Goal: Register for event/course

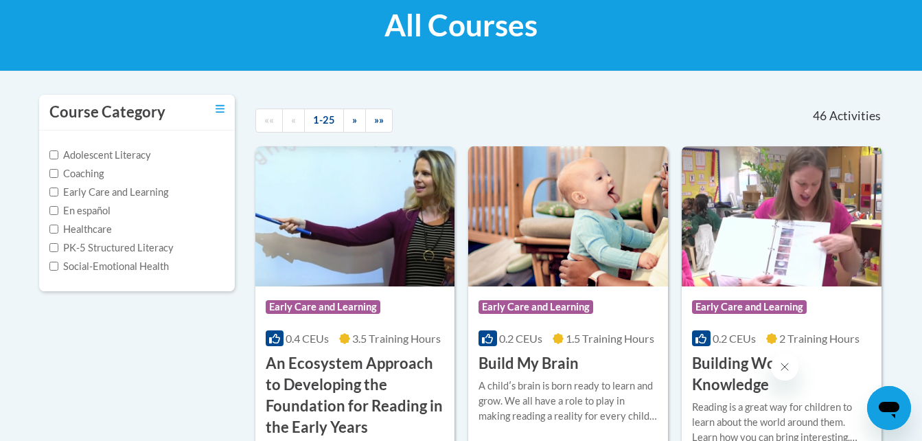
scroll to position [55, 0]
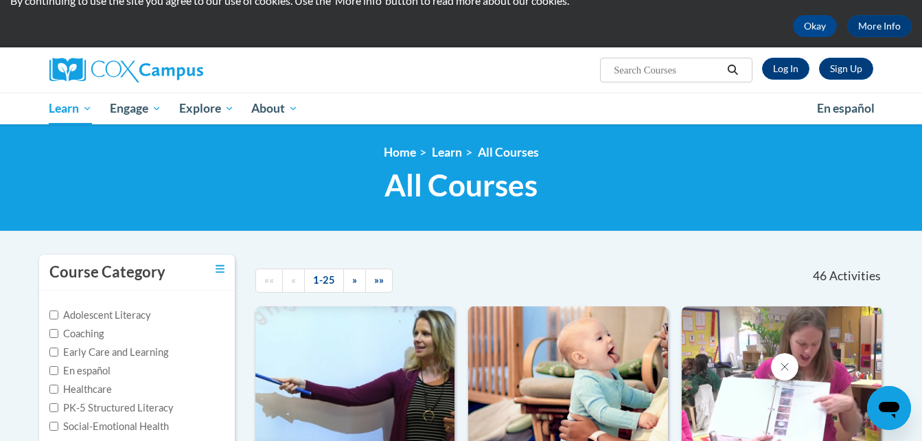
click at [446, 189] on span "All Courses" at bounding box center [460, 185] width 153 height 36
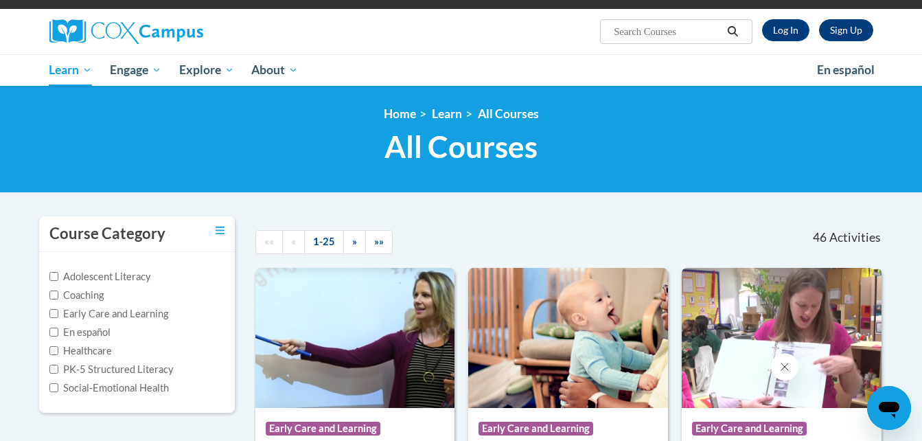
scroll to position [94, 0]
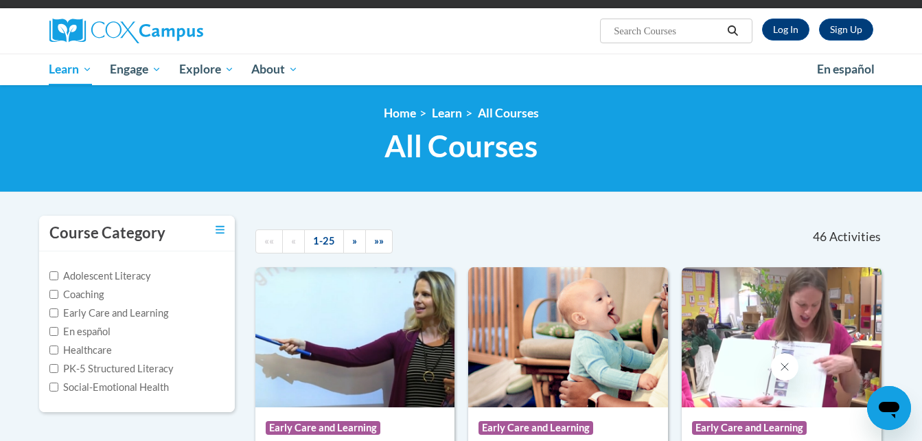
click at [102, 308] on label "Early Care and Learning" at bounding box center [108, 313] width 119 height 15
click at [58, 308] on input "Early Care and Learning" at bounding box center [53, 312] width 9 height 9
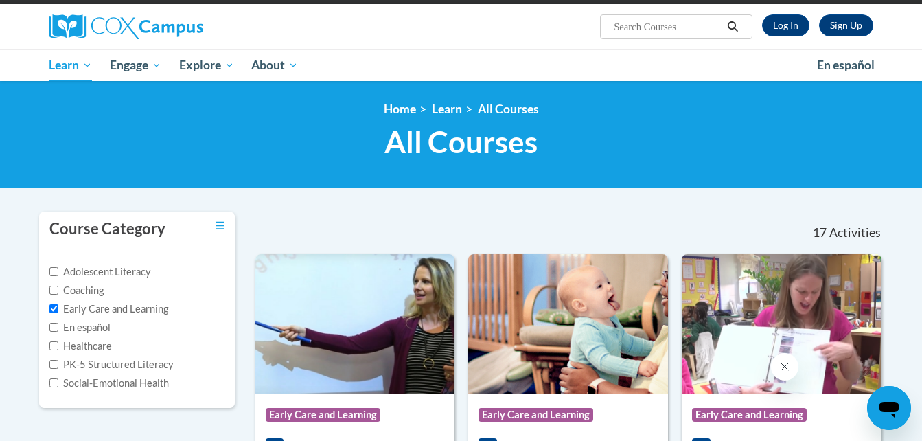
scroll to position [87, 0]
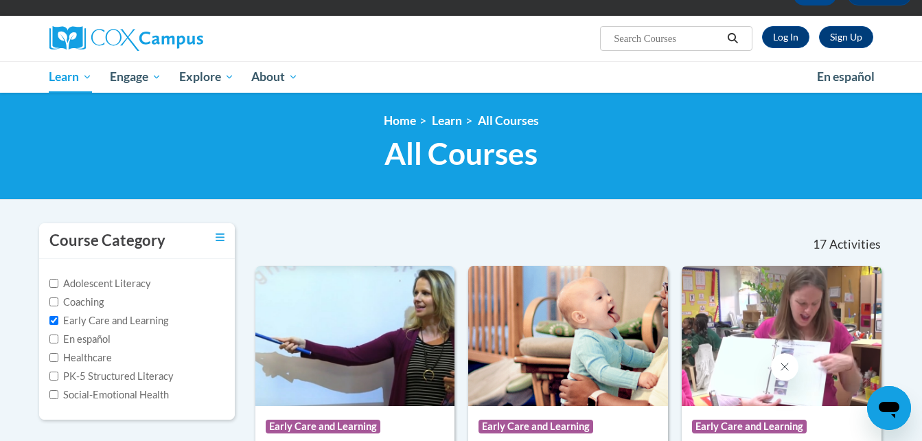
click at [129, 324] on label "Early Care and Learning" at bounding box center [108, 320] width 119 height 15
click at [58, 324] on input "Early Care and Learning" at bounding box center [53, 320] width 9 height 9
checkbox input "false"
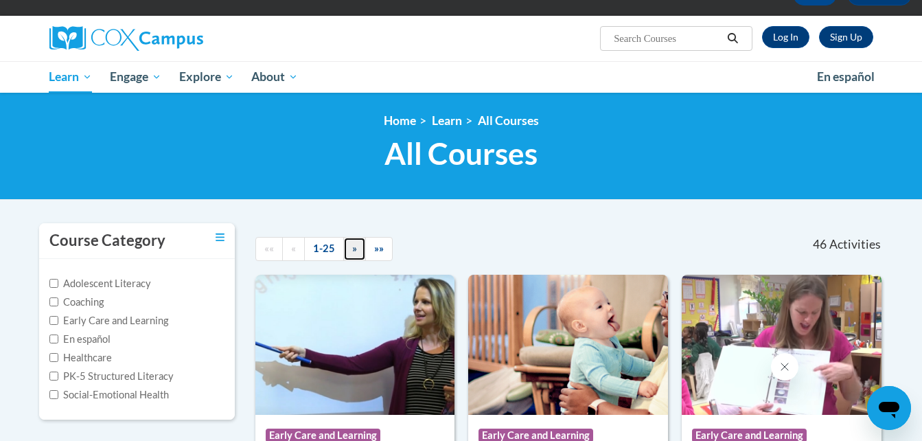
click at [349, 248] on link "»" at bounding box center [354, 249] width 23 height 24
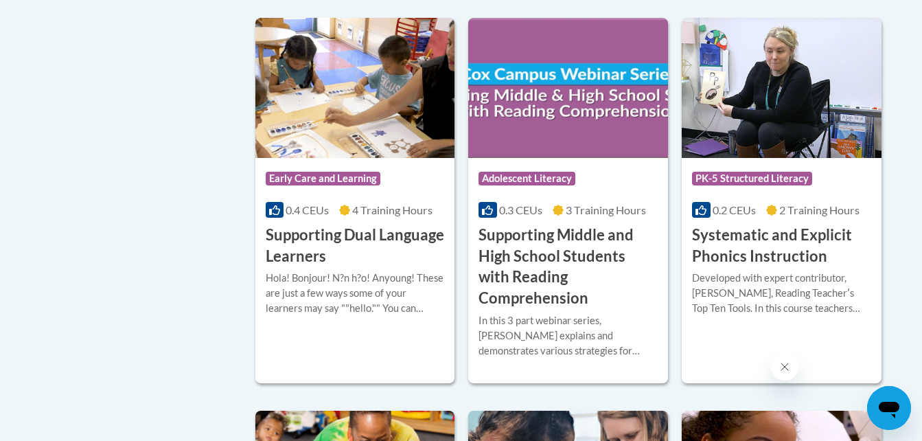
scroll to position [1341, 0]
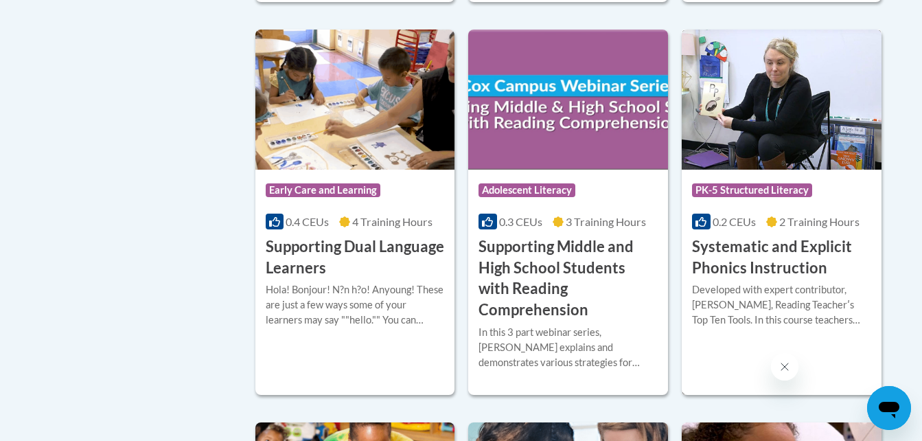
click at [761, 261] on h3 "Systematic and Explicit Phonics Instruction" at bounding box center [781, 257] width 179 height 43
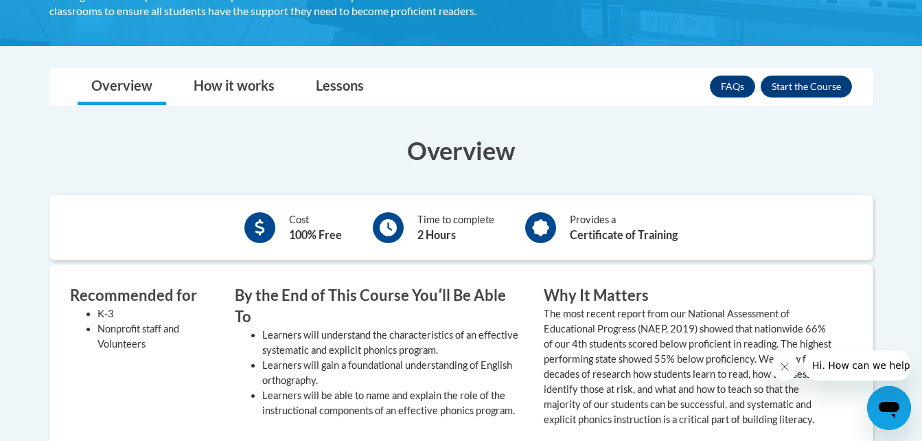
scroll to position [365, 0]
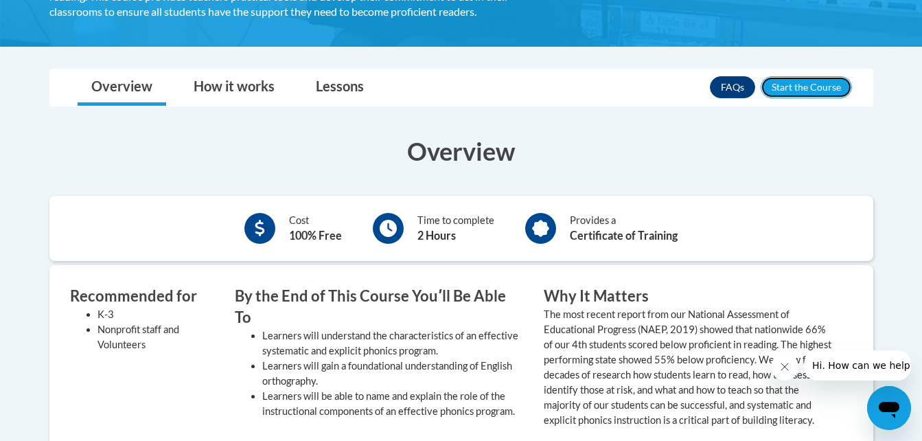
click at [799, 79] on button "Enroll" at bounding box center [806, 87] width 91 height 22
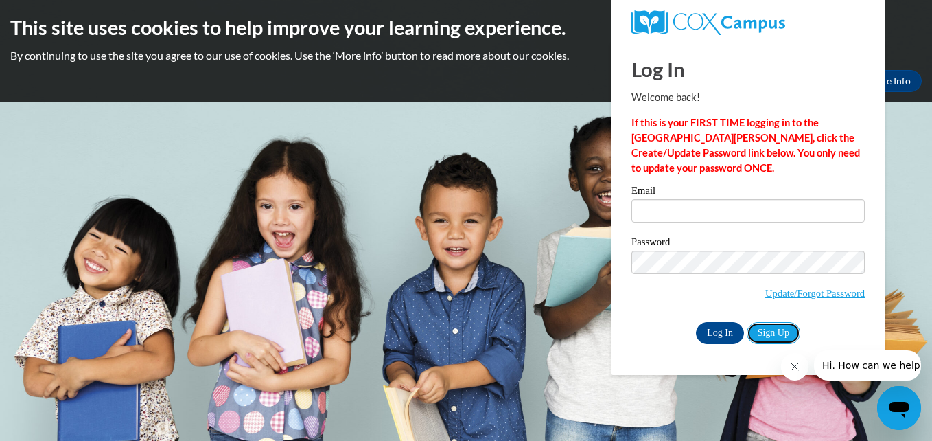
click at [759, 331] on link "Sign Up" at bounding box center [774, 333] width 54 height 22
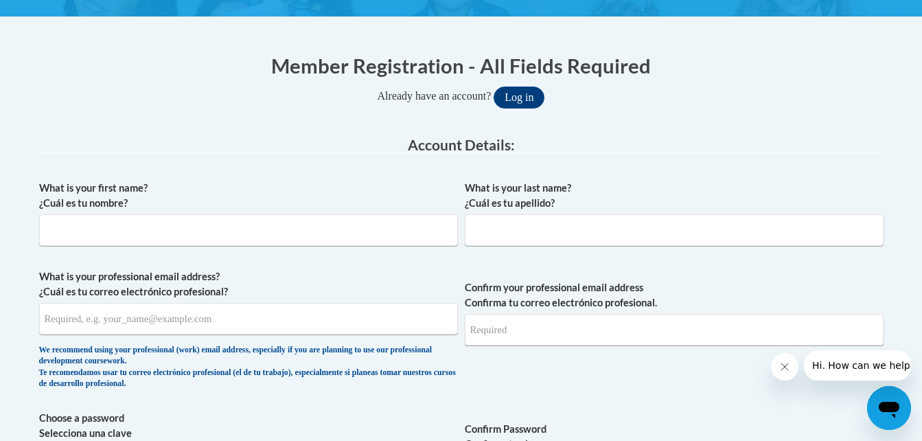
scroll to position [248, 0]
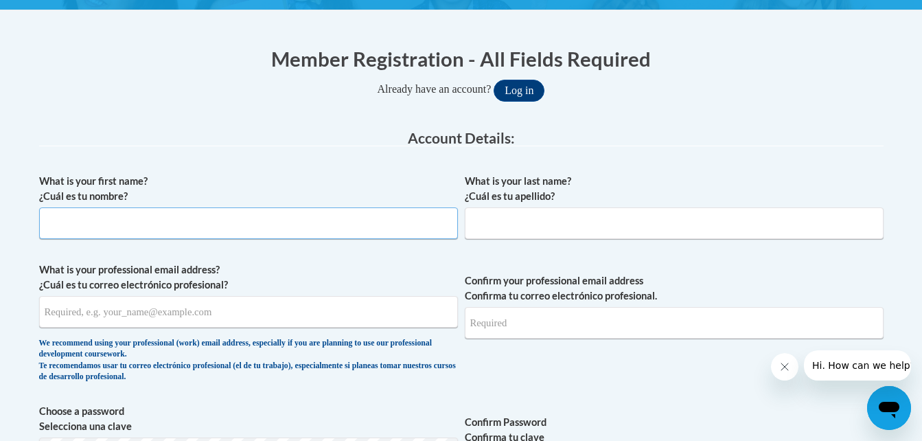
click at [342, 227] on input "What is your first name? ¿Cuál es tu nombre?" at bounding box center [248, 223] width 419 height 32
type input "Anahi"
click at [490, 224] on input "What is your last name? ¿Cuál es tu apellido?" at bounding box center [674, 223] width 419 height 32
type input "[PERSON_NAME]"
click at [338, 314] on input "What is your professional email address? ¿Cuál es tu correo electrónico profesi…" at bounding box center [248, 312] width 419 height 32
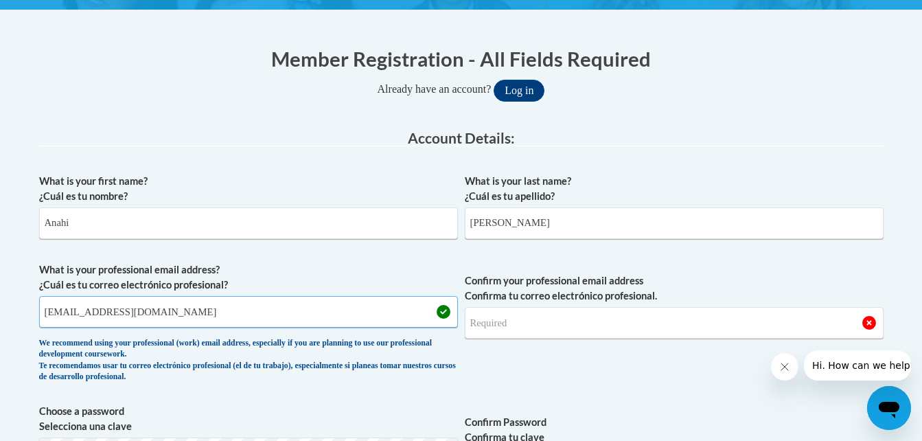
type input "[EMAIL_ADDRESS][DOMAIN_NAME]"
click at [535, 329] on input "Confirm your professional email address Confirma tu correo electrónico profesio…" at bounding box center [674, 323] width 419 height 32
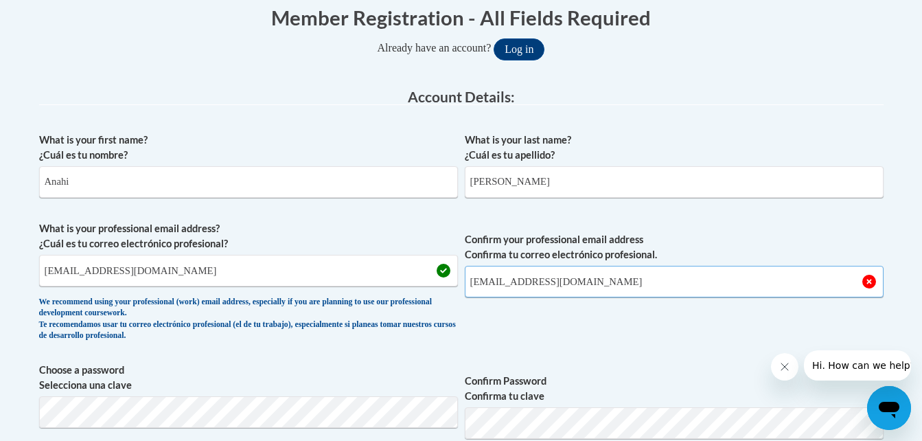
type input "[EMAIL_ADDRESS][DOMAIN_NAME]"
click at [479, 319] on span "Confirm your professional email address Confirma tu correo electrónico profesio…" at bounding box center [674, 284] width 419 height 127
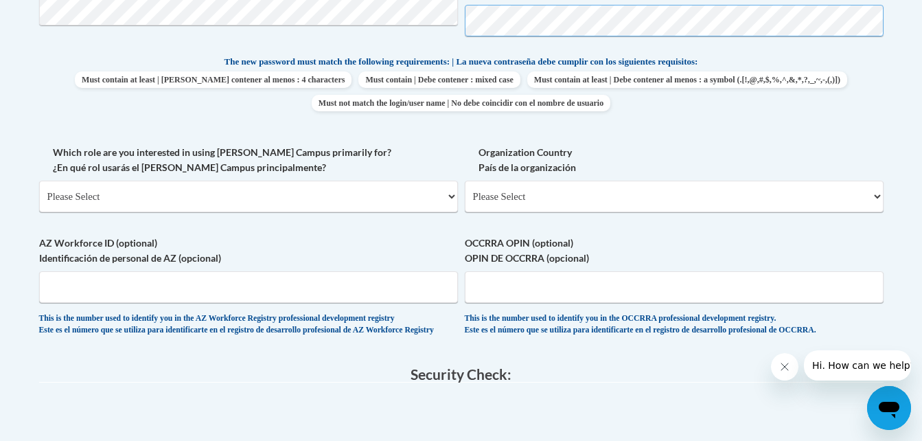
scroll to position [692, 0]
click at [351, 188] on select "Please Select College/University | Colegio/Universidad Community/Nonprofit Part…" at bounding box center [248, 196] width 419 height 32
select select "fbf2d438-af2f-41f8-98f1-81c410e29de3"
click at [39, 180] on select "Please Select College/University | Colegio/Universidad Community/Nonprofit Part…" at bounding box center [248, 196] width 419 height 32
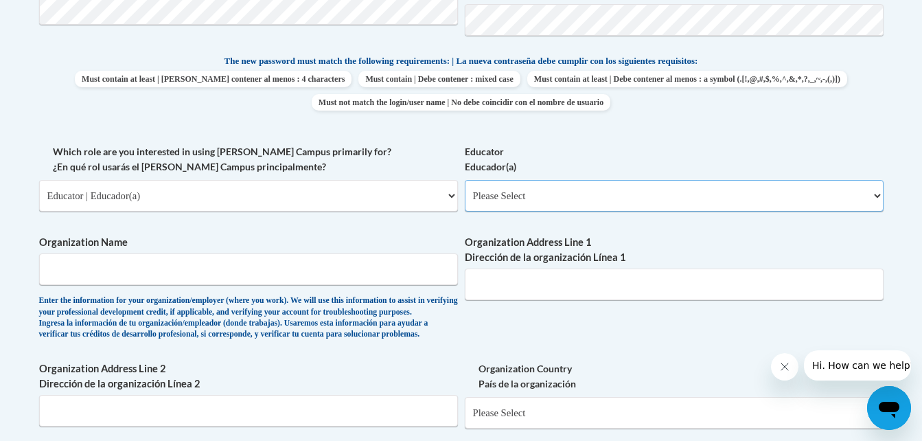
click at [531, 203] on select "Please Select Early Learning/Daycare Teacher/Family Home Care Provider | Maestr…" at bounding box center [674, 196] width 419 height 32
click at [530, 157] on label "Educator Educador(a)" at bounding box center [674, 159] width 419 height 30
click at [530, 180] on select "Please Select Early Learning/Daycare Teacher/Family Home Care Provider | Maestr…" at bounding box center [674, 196] width 419 height 32
click at [546, 215] on div "Educator Educador(a) Please Select Early Learning/Daycare Teacher/Family Home C…" at bounding box center [674, 183] width 419 height 78
click at [524, 205] on select "Please Select Early Learning/Daycare Teacher/Family Home Care Provider | Maestr…" at bounding box center [674, 196] width 419 height 32
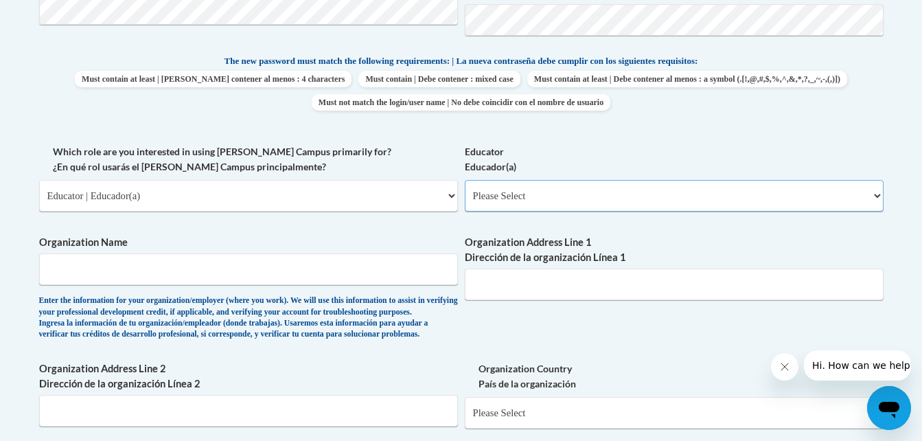
select select "8e40623d-54d0-45cd-9f92-5df65cd3f8cf"
click at [465, 180] on select "Please Select Early Learning/Daycare Teacher/Family Home Care Provider | Maestr…" at bounding box center [674, 196] width 419 height 32
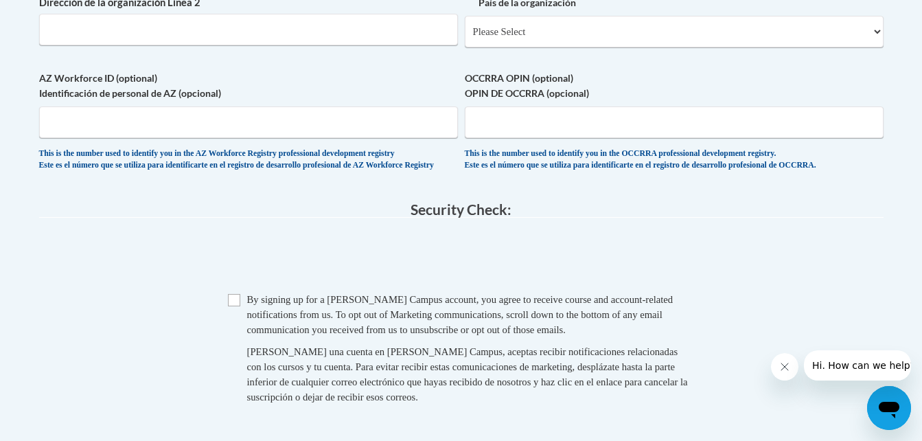
scroll to position [1079, 0]
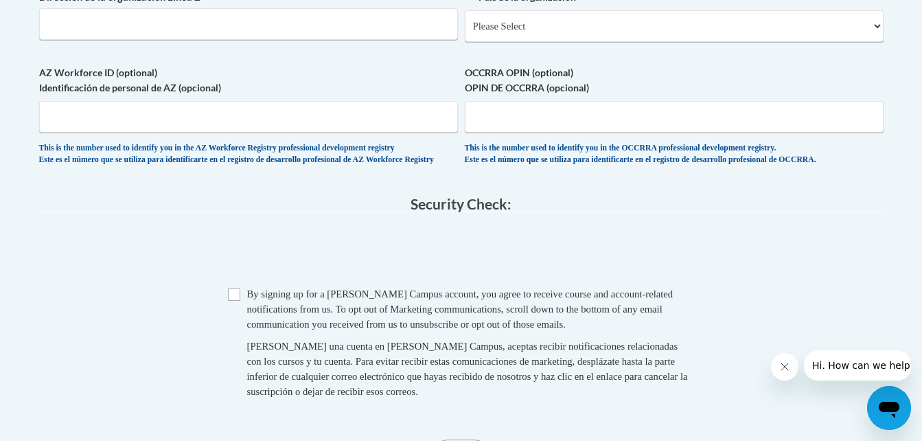
click at [269, 330] on span "By signing up for a Cox Campus account, you agree to receive course and account…" at bounding box center [460, 308] width 426 height 41
click at [220, 338] on div "Checkbox By signing up for a Cox Campus account, you agree to receive course an…" at bounding box center [461, 349] width 844 height 126
click at [232, 301] on input "Checkbox" at bounding box center [234, 294] width 12 height 12
checkbox input "true"
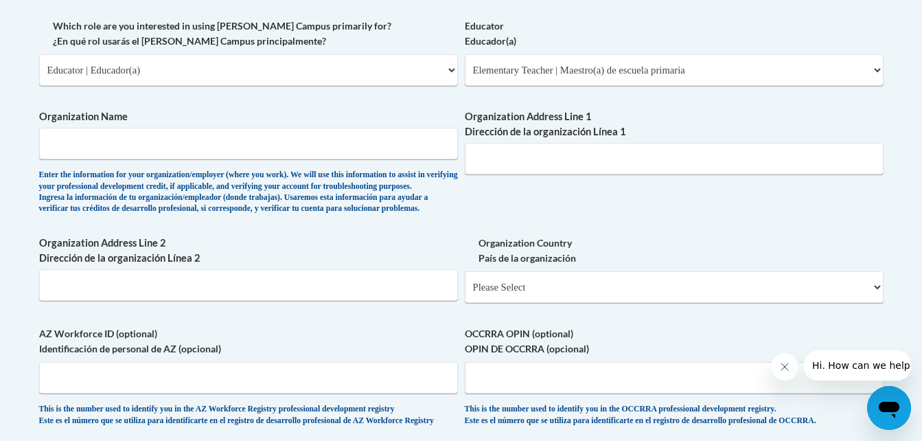
scroll to position [817, 0]
click at [505, 303] on select "Please Select United States | Estados Unidos Outside of the United States | Fue…" at bounding box center [674, 288] width 419 height 32
click at [509, 259] on label "Organization Country País de la organización" at bounding box center [674, 251] width 419 height 30
click at [509, 272] on select "Please Select United States | Estados Unidos Outside of the United States | Fue…" at bounding box center [674, 288] width 419 height 32
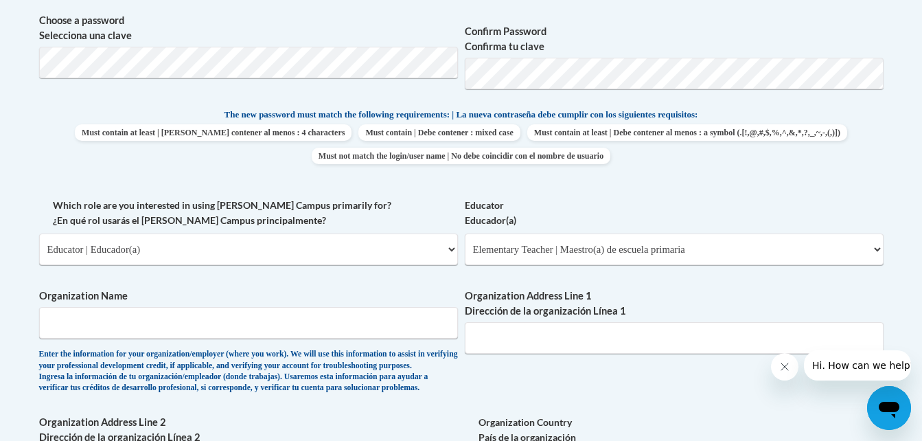
scroll to position [522, 0]
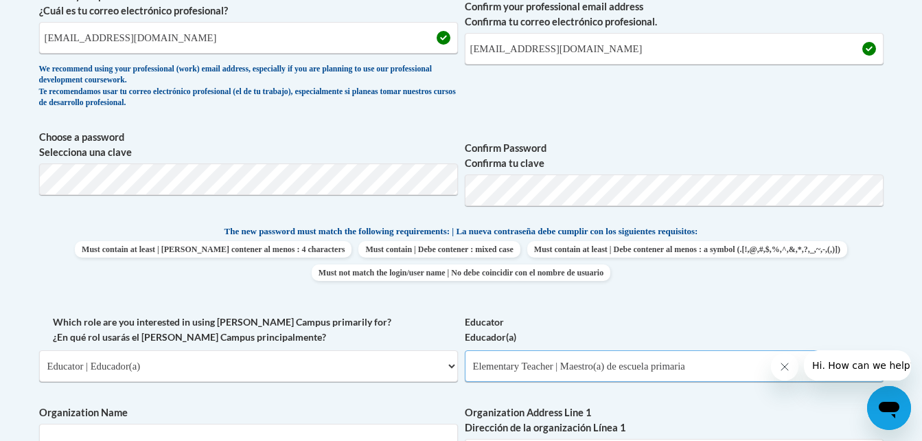
click at [503, 365] on select "Please Select Early Learning/Daycare Teacher/Family Home Care Provider | Maestr…" at bounding box center [674, 366] width 419 height 32
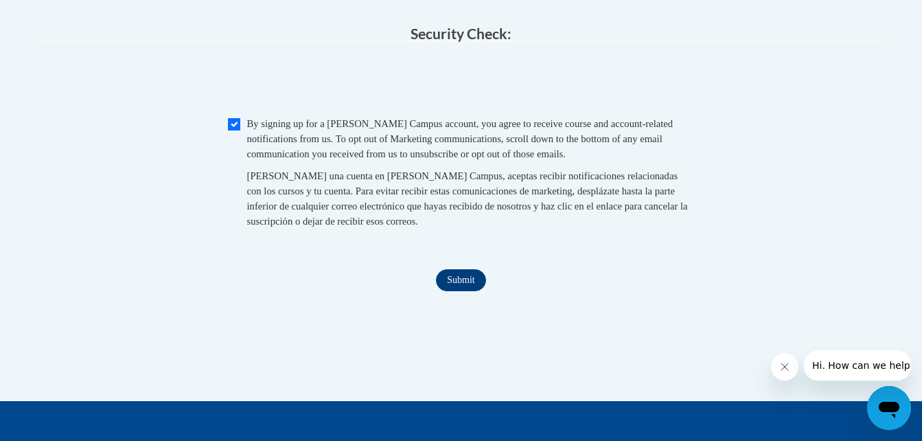
scroll to position [1255, 0]
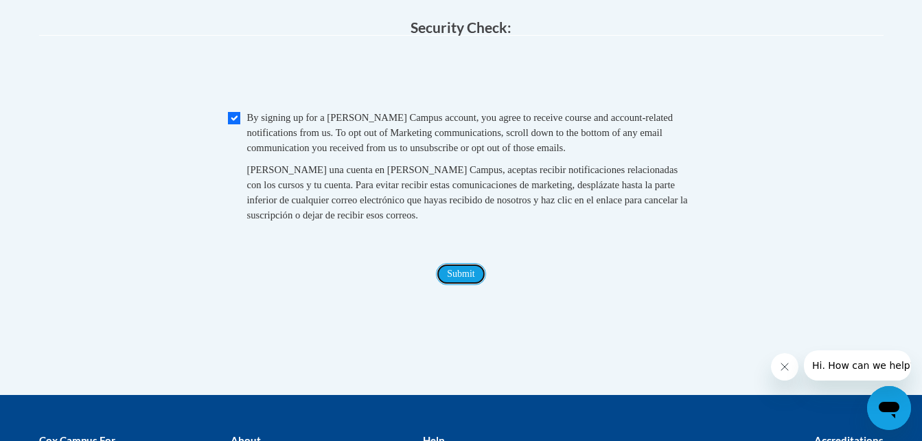
click at [458, 285] on input "Submit" at bounding box center [460, 274] width 49 height 22
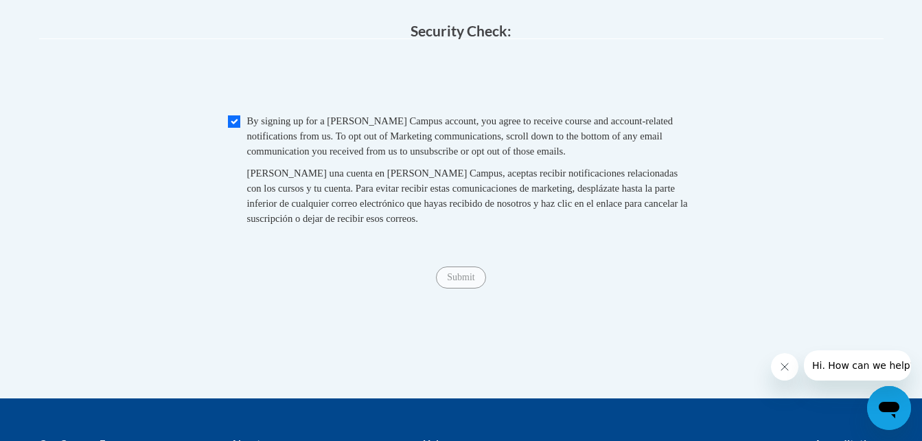
scroll to position [1251, 0]
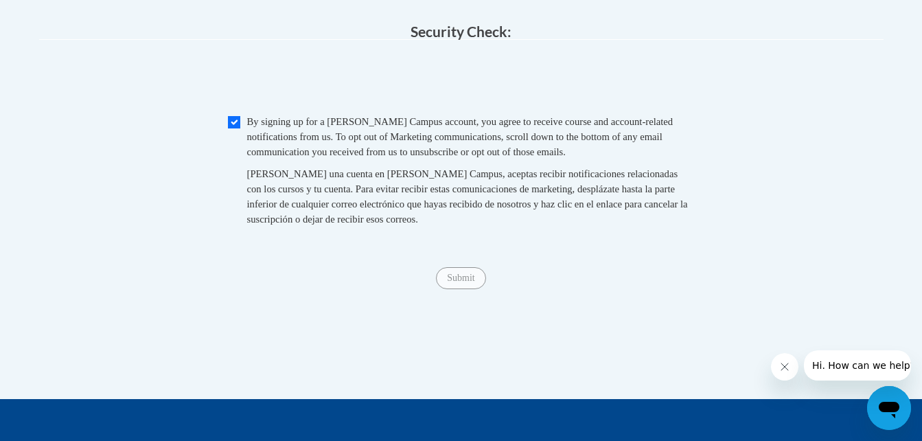
type input "Teach For America"
click at [603, 107] on span "0cAFcWeA6cy8jstN6oS--hkPTe7hV1xFzbO8kO1vHmc-lxEJaTvIYgP5E6suqWKSlLU5DBBs3074La8…" at bounding box center [461, 81] width 844 height 54
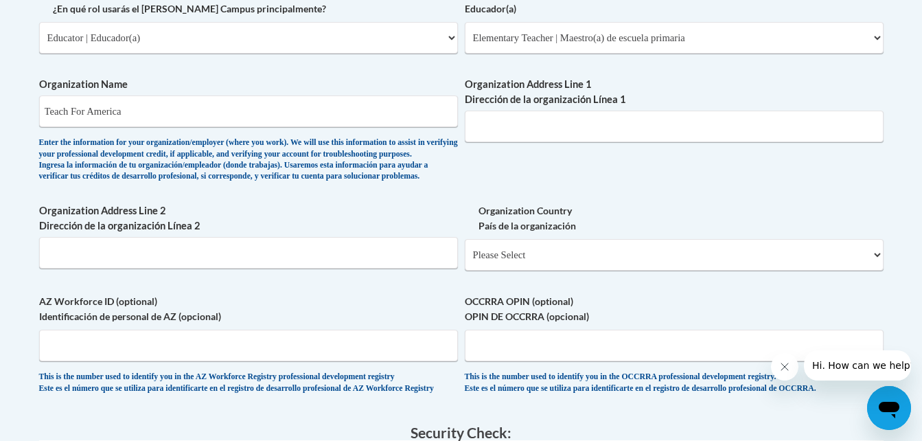
scroll to position [851, 0]
click at [541, 270] on select "Please Select United States | Estados Unidos Outside of the United States | Fue…" at bounding box center [674, 254] width 419 height 32
select select "ad49bcad-a171-4b2e-b99c-48b446064914"
click at [465, 260] on select "Please Select United States | Estados Unidos Outside of the United States | Fue…" at bounding box center [674, 254] width 419 height 32
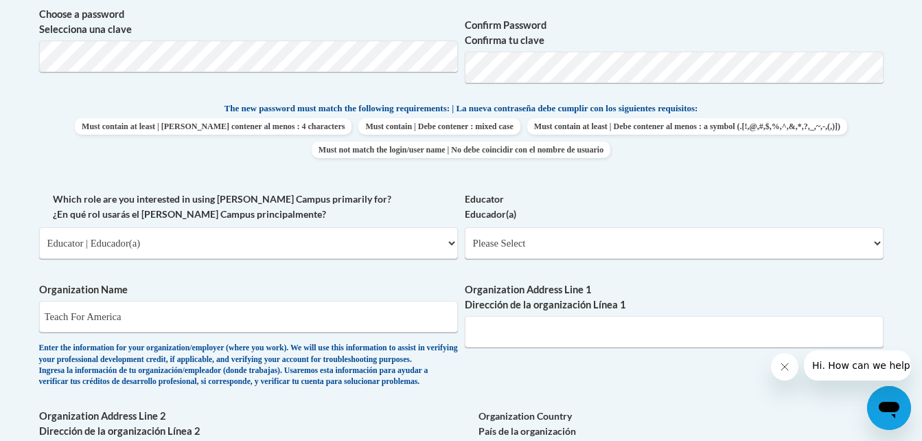
scroll to position [644, 0]
click at [536, 238] on select "Please Select Early Learning/Daycare Teacher/Family Home Care Provider | Maestr…" at bounding box center [674, 244] width 419 height 32
select select "8e40623d-54d0-45cd-9f92-5df65cd3f8cf"
click at [465, 228] on select "Please Select Early Learning/Daycare Teacher/Family Home Care Provider | Maestr…" at bounding box center [674, 244] width 419 height 32
click at [519, 207] on label "Educator Educador(a)" at bounding box center [674, 207] width 419 height 30
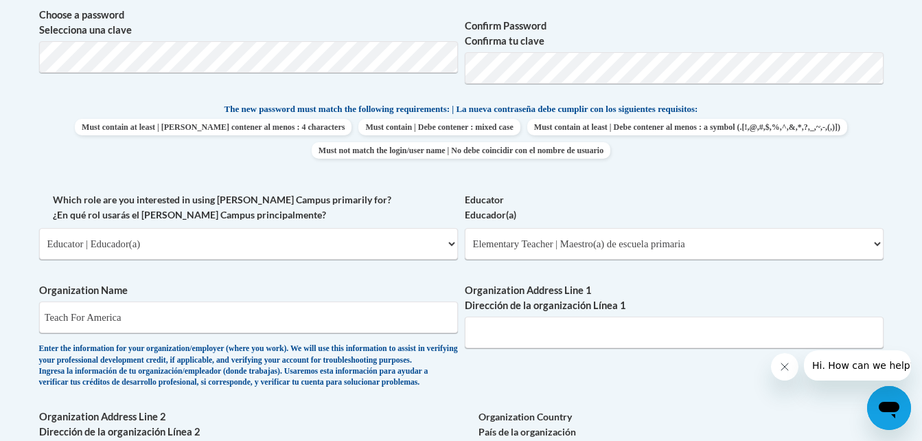
click at [519, 228] on select "Please Select Early Learning/Daycare Teacher/Family Home Care Provider | Maestr…" at bounding box center [674, 244] width 419 height 32
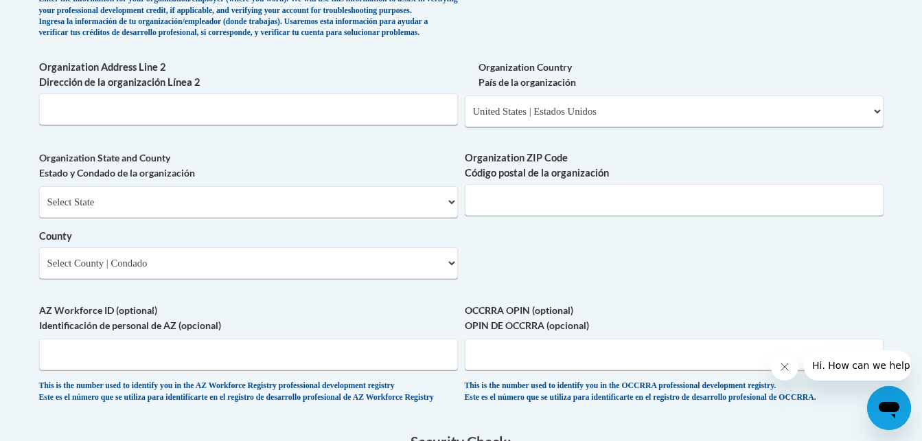
scroll to position [995, 0]
click at [550, 89] on label "Organization Country País de la organización" at bounding box center [674, 73] width 419 height 30
click at [550, 110] on select "Please Select United States | Estados Unidos Outside of the United States | Fue…" at bounding box center [674, 110] width 419 height 32
click at [550, 125] on select "Please Select United States | Estados Unidos Outside of the United States | Fue…" at bounding box center [674, 110] width 419 height 32
select select
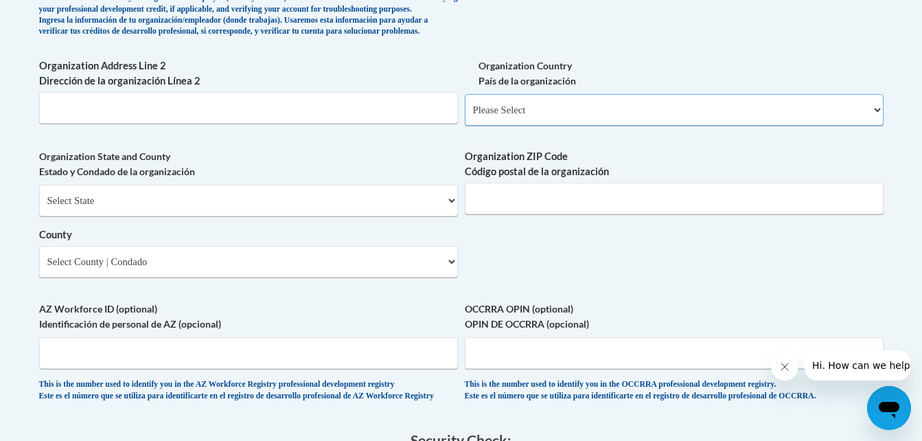
click at [465, 116] on select "Please Select United States | Estados Unidos Outside of the United States | Fue…" at bounding box center [674, 110] width 419 height 32
select select
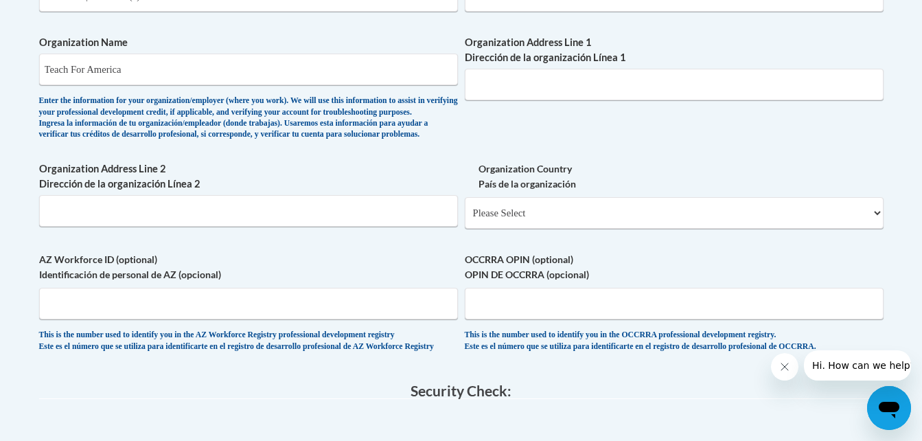
scroll to position [889, 0]
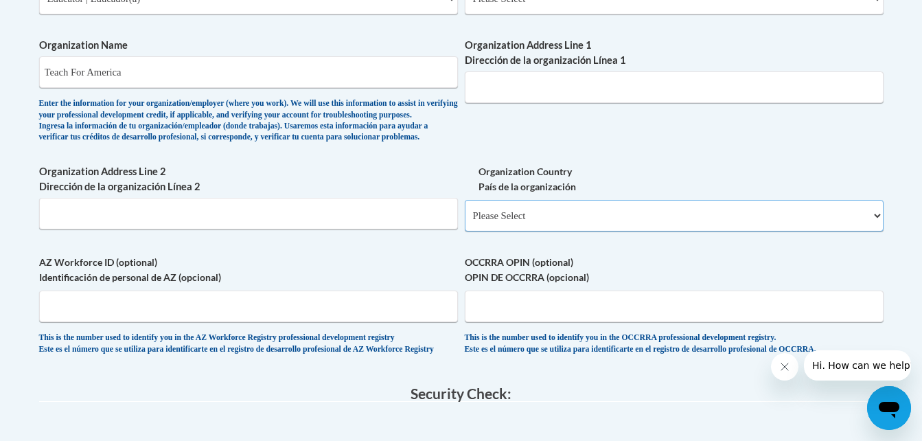
click at [512, 231] on select "Please Select United States | Estados Unidos Outside of the United States | Fue…" at bounding box center [674, 216] width 419 height 32
select select "ad49bcad-a171-4b2e-b99c-48b446064914"
click at [465, 222] on select "Please Select United States | Estados Unidos Outside of the United States | Fue…" at bounding box center [674, 216] width 419 height 32
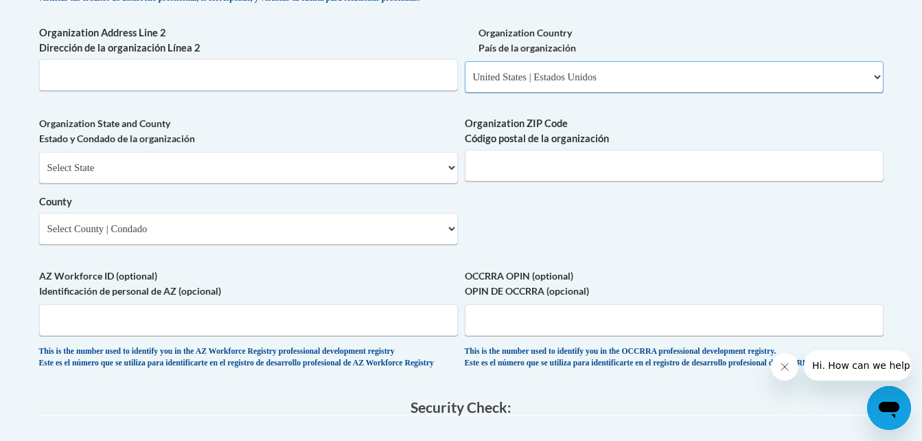
scroll to position [1029, 0]
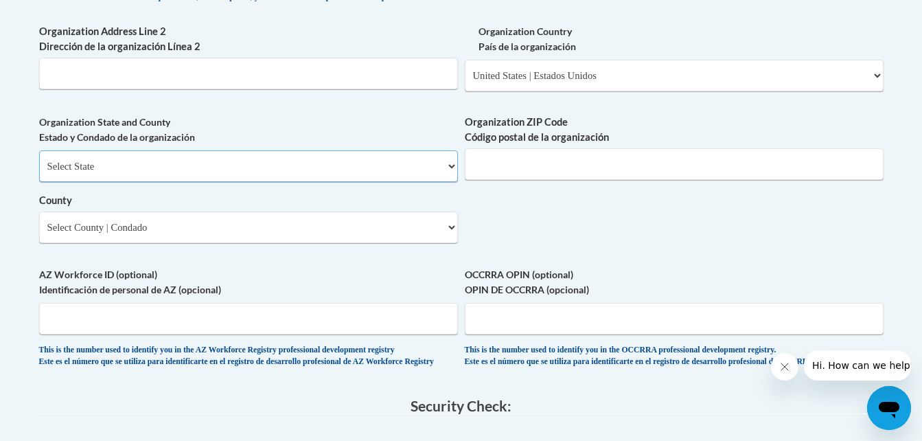
click at [368, 182] on select "Select State Alabama Alaska Arizona Arkansas California Colorado Connecticut De…" at bounding box center [248, 166] width 419 height 32
click at [286, 89] on input "Organization Address Line 2 Dirección de la organización Línea 2" at bounding box center [248, 74] width 419 height 32
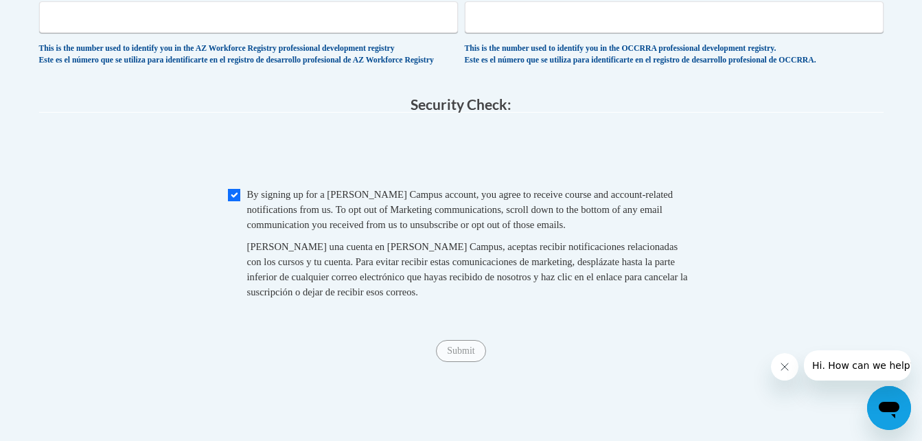
scroll to position [1330, 0]
click at [452, 363] on input "Submit" at bounding box center [460, 352] width 49 height 22
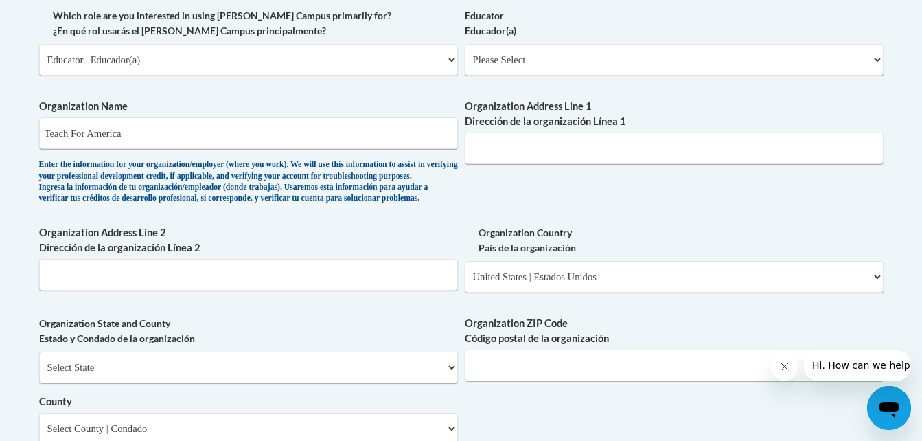
scroll to position [827, 0]
click at [481, 156] on input "Organization Address Line 1 Dirección de la organización Línea 1" at bounding box center [674, 149] width 419 height 32
paste input "25 Broadway, 12th Floor, New York, NY 10004"
type input "25 Broadway, 12th Floor, New York, NY 10004"
click at [563, 205] on div "What is your first name? ¿Cuál es tu nombre? Anahi What is your last name? ¿Cuá…" at bounding box center [461, 85] width 844 height 996
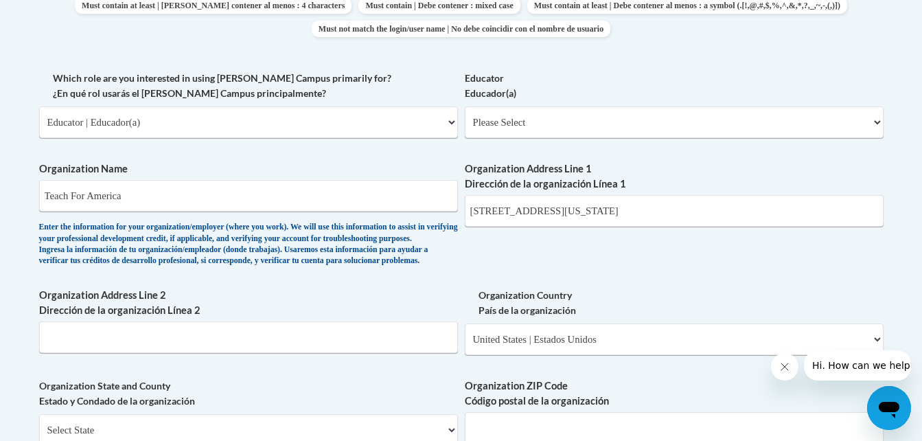
scroll to position [765, 0]
click at [546, 137] on select "Please Select Early Learning/Daycare Teacher/Family Home Care Provider | Maestr…" at bounding box center [674, 123] width 419 height 32
select select "8e40623d-54d0-45cd-9f92-5df65cd3f8cf"
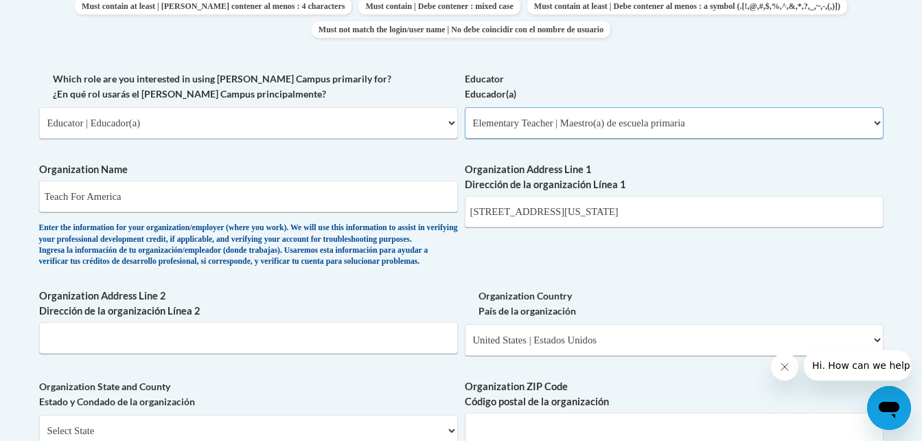
click at [465, 107] on select "Please Select Early Learning/Daycare Teacher/Family Home Care Provider | Maestr…" at bounding box center [674, 123] width 419 height 32
click at [510, 260] on div "What is your first name? ¿Cuál es tu nombre? Anahi What is your last name? ¿Cuá…" at bounding box center [461, 148] width 844 height 996
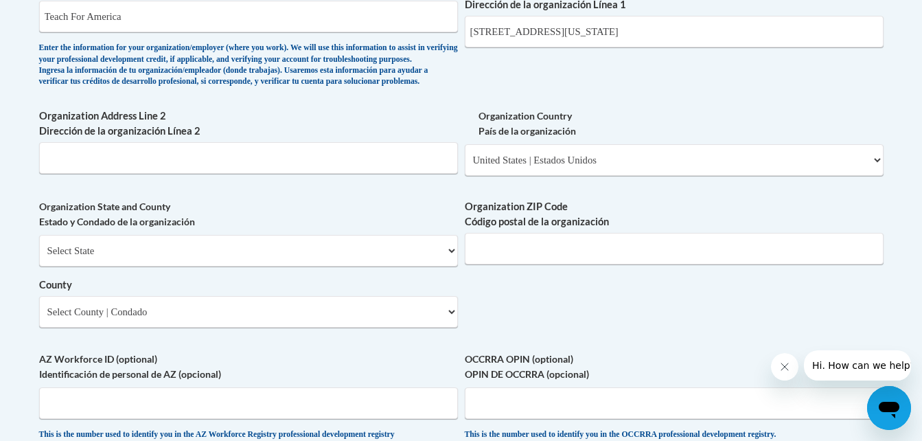
scroll to position [939, 0]
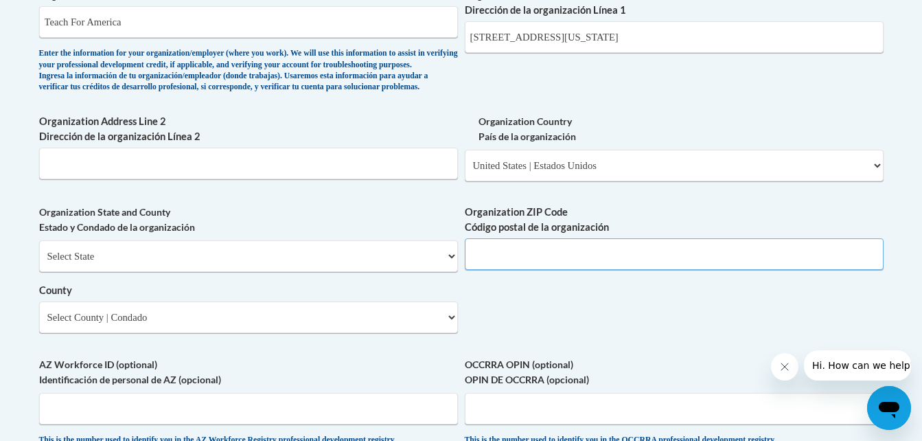
click at [518, 270] on input "Organization ZIP Code Código postal de la organización" at bounding box center [674, 254] width 419 height 32
type input "10004"
click at [329, 272] on select "Select State Alabama Alaska Arizona Arkansas California Colorado Connecticut De…" at bounding box center [248, 256] width 419 height 32
select select "North Carolina"
click at [39, 263] on select "Select State Alabama Alaska Arizona Arkansas California Colorado Connecticut De…" at bounding box center [248, 256] width 419 height 32
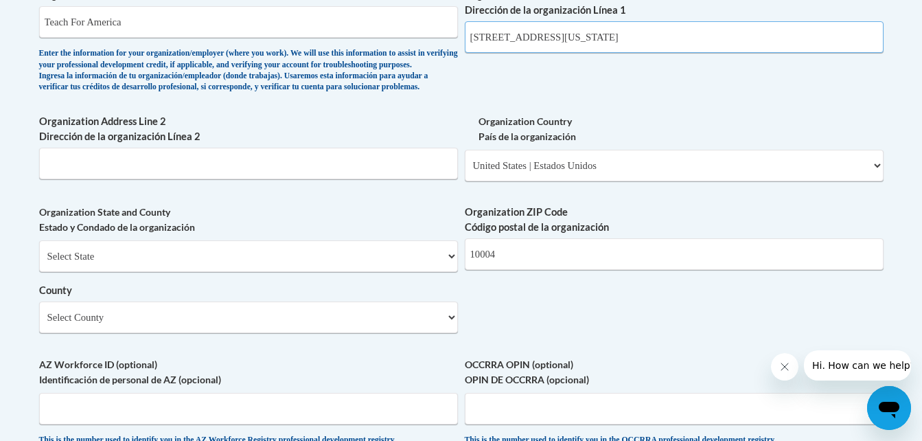
click at [698, 42] on input "25 Broadway, 12th Floor, New York, NY 10004" at bounding box center [674, 37] width 419 height 32
drag, startPoint x: 698, startPoint y: 42, endPoint x: 668, endPoint y: 43, distance: 29.5
click at [668, 43] on input "25 Broadway, 12th Floor, New York, NY 10004" at bounding box center [674, 37] width 419 height 32
click at [694, 36] on input "25 Broadway, 12th Floor, New York, NY 10004" at bounding box center [674, 37] width 419 height 32
drag, startPoint x: 694, startPoint y: 36, endPoint x: 634, endPoint y: 41, distance: 60.6
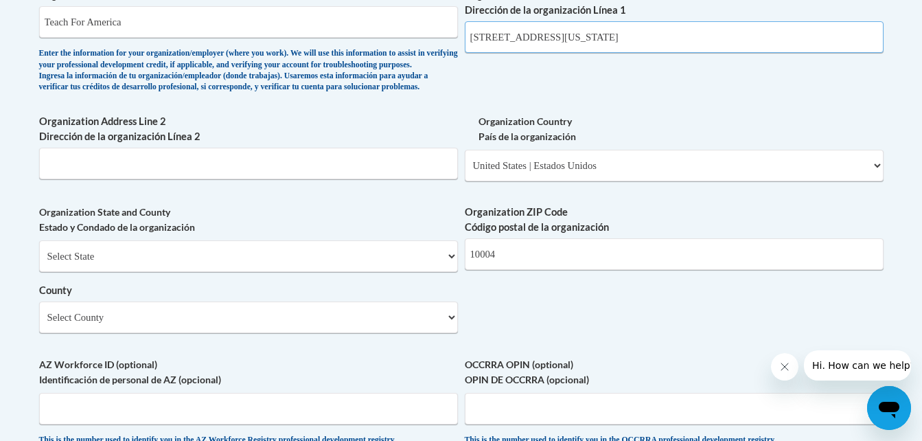
click at [634, 41] on input "25 Broadway, 12th Floor, New York, NY 10004" at bounding box center [674, 37] width 419 height 32
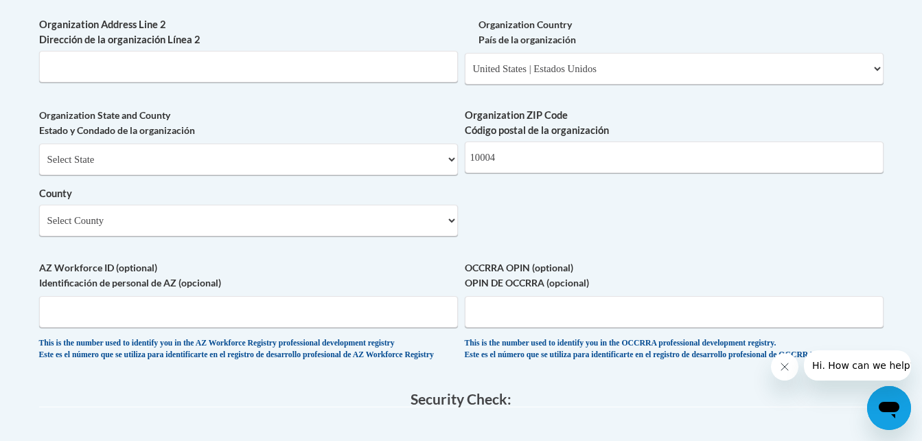
scroll to position [1037, 0]
type input "25 Broadway, 12th Floor, New York"
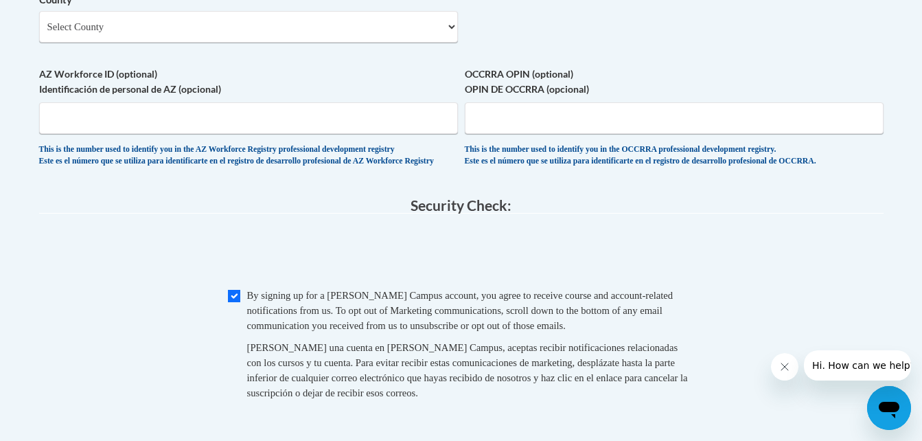
scroll to position [1235, 0]
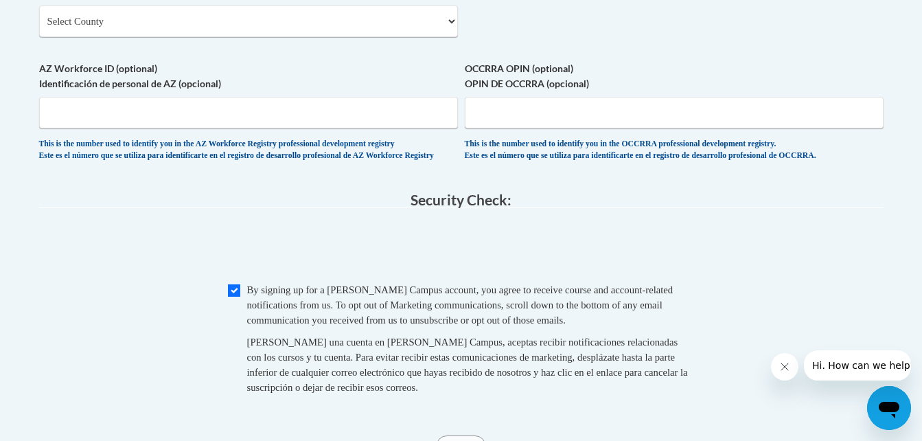
click at [404, 316] on div "By signing up for a Cox Campus account, you agree to receive course and account…" at bounding box center [471, 304] width 448 height 45
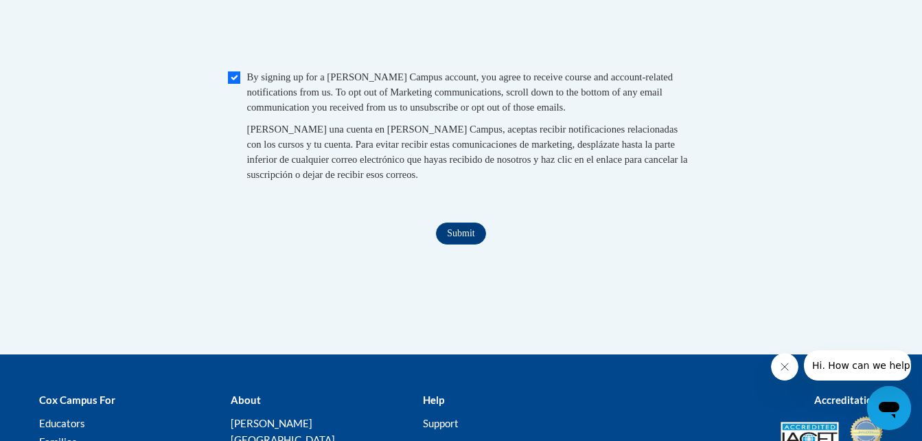
scroll to position [1458, 0]
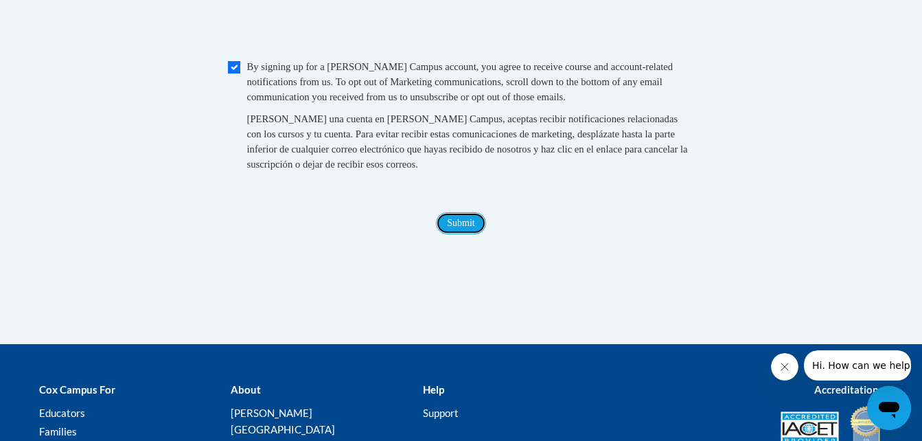
click at [467, 234] on input "Submit" at bounding box center [460, 223] width 49 height 22
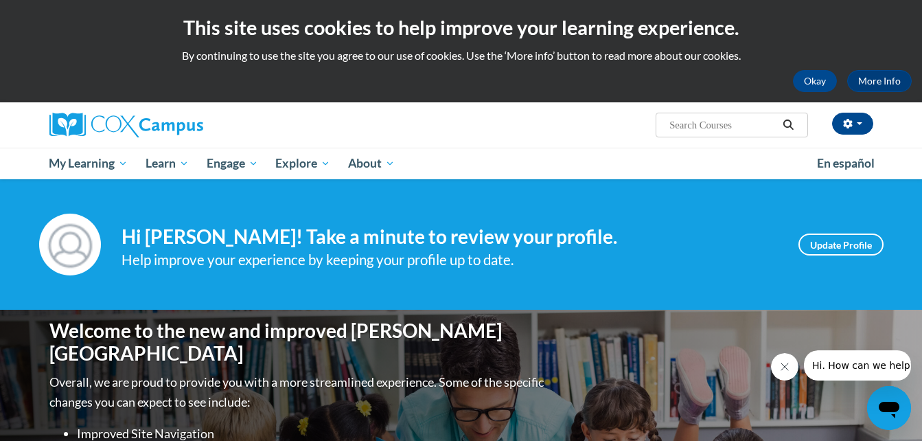
click at [720, 124] on input "Search..." at bounding box center [723, 125] width 110 height 16
type input "phoncs"
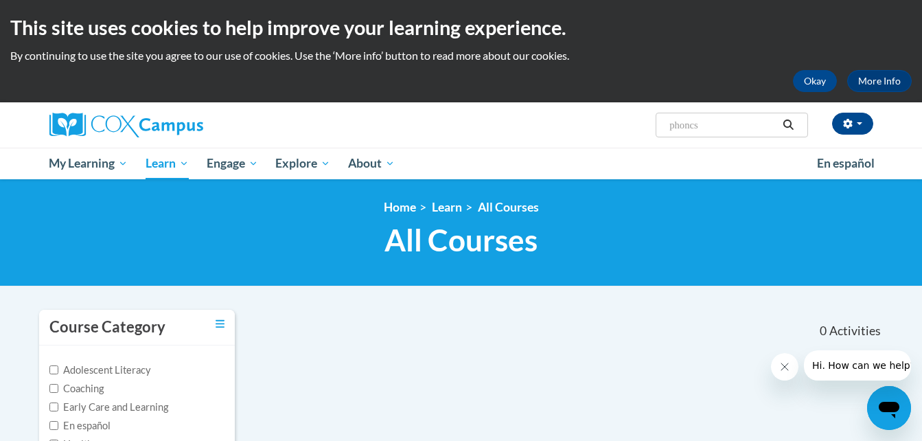
click at [720, 124] on input "phoncs" at bounding box center [723, 125] width 110 height 16
type input "phonic"
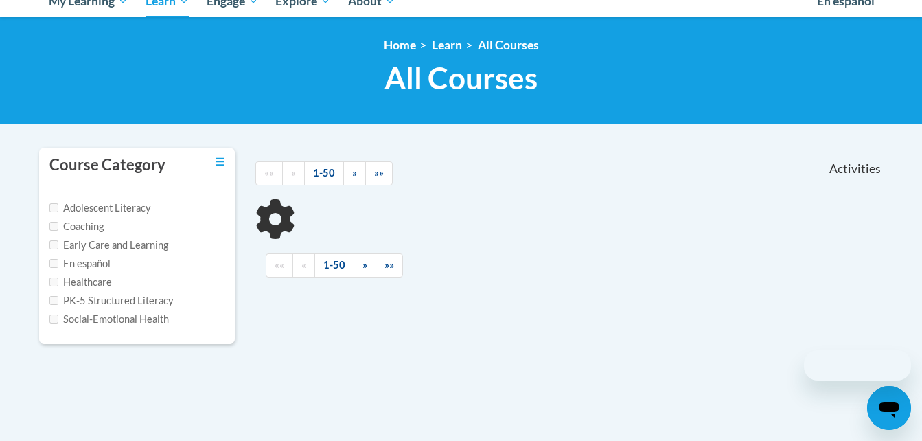
scroll to position [163, 0]
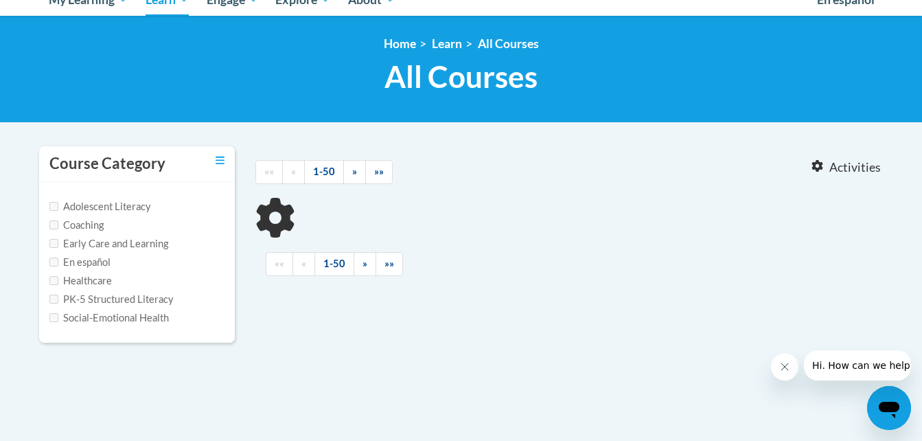
type input "phonic"
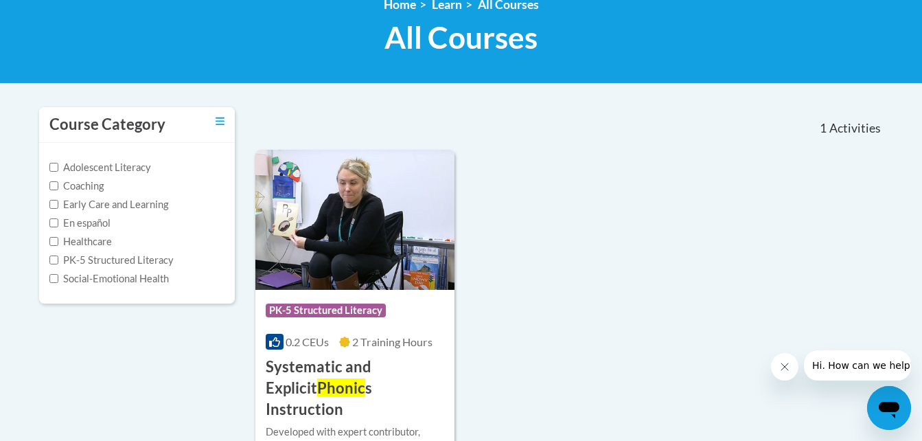
scroll to position [203, 0]
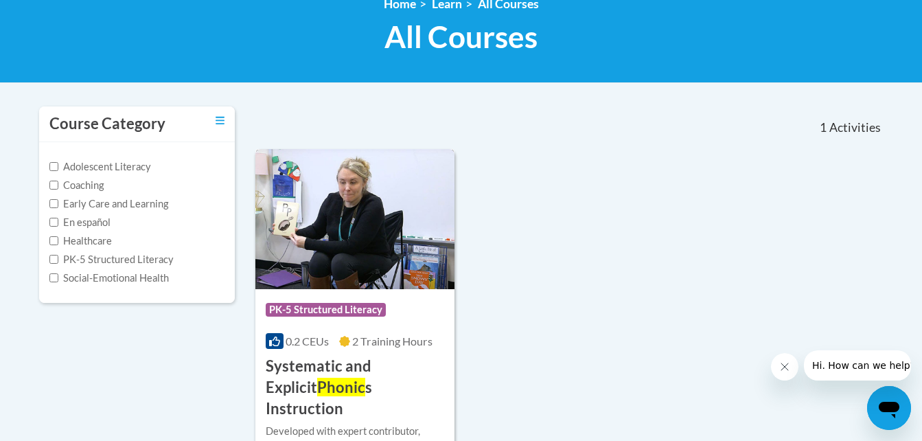
click at [355, 371] on h3 "Systematic and Explicit Phonic s Instruction" at bounding box center [355, 387] width 179 height 63
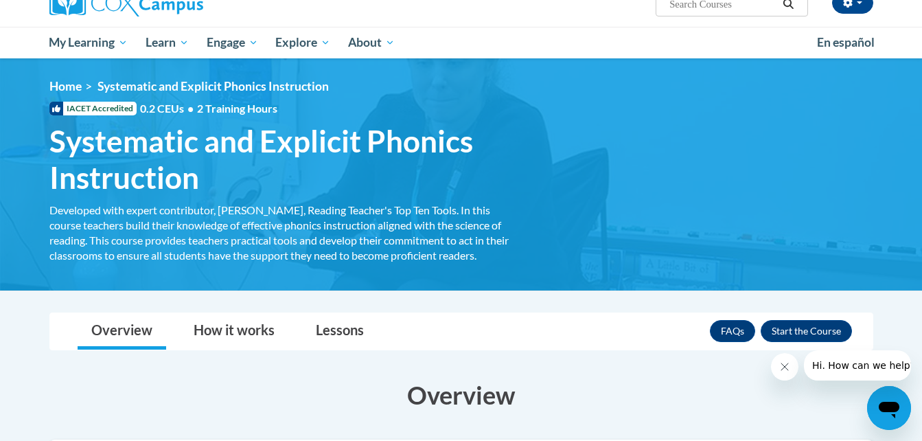
scroll to position [124, 0]
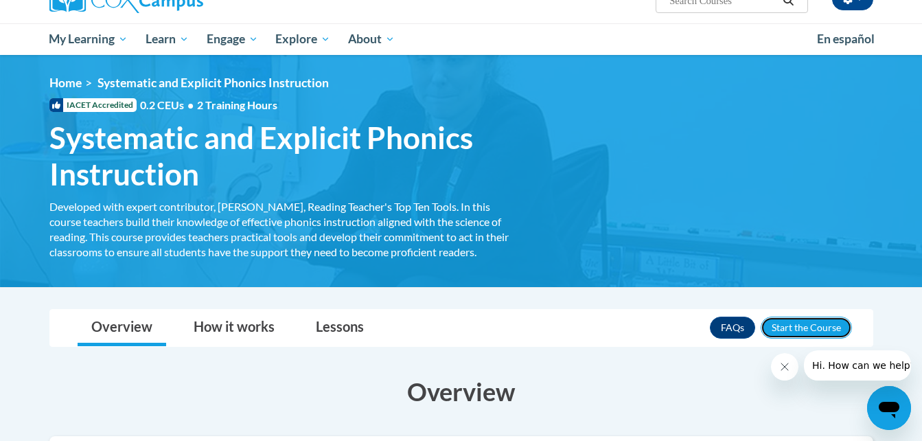
click at [814, 332] on button "Enroll" at bounding box center [806, 328] width 91 height 22
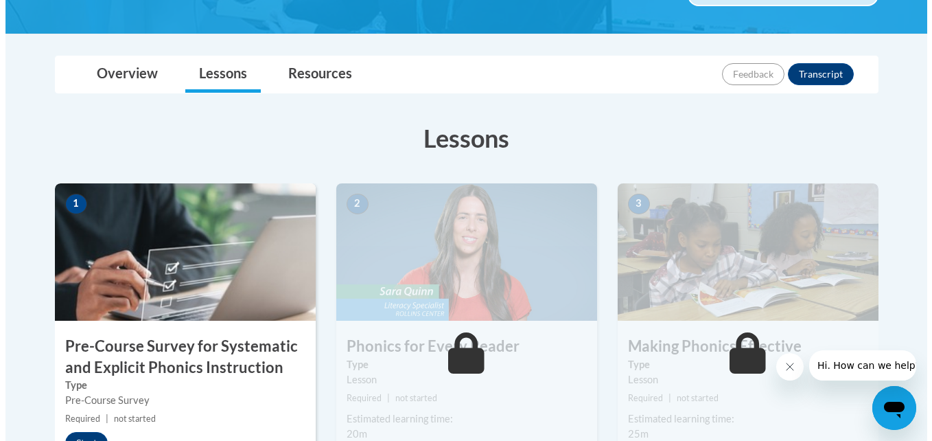
scroll to position [331, 0]
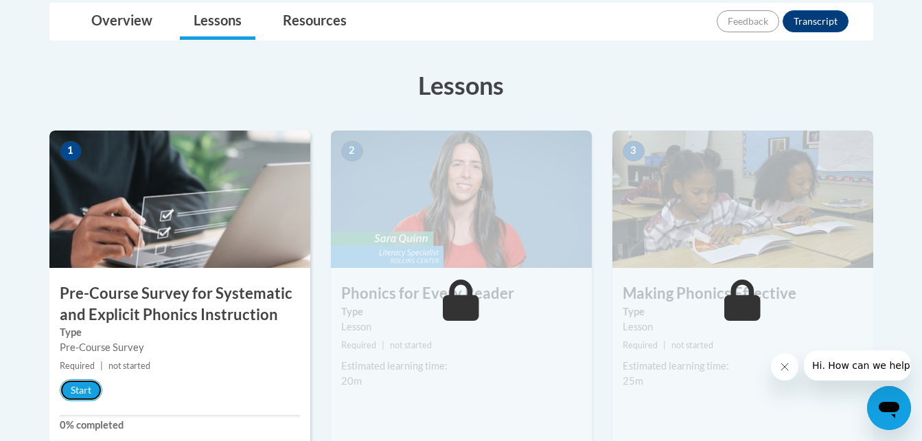
click at [80, 396] on button "Start" at bounding box center [81, 390] width 43 height 22
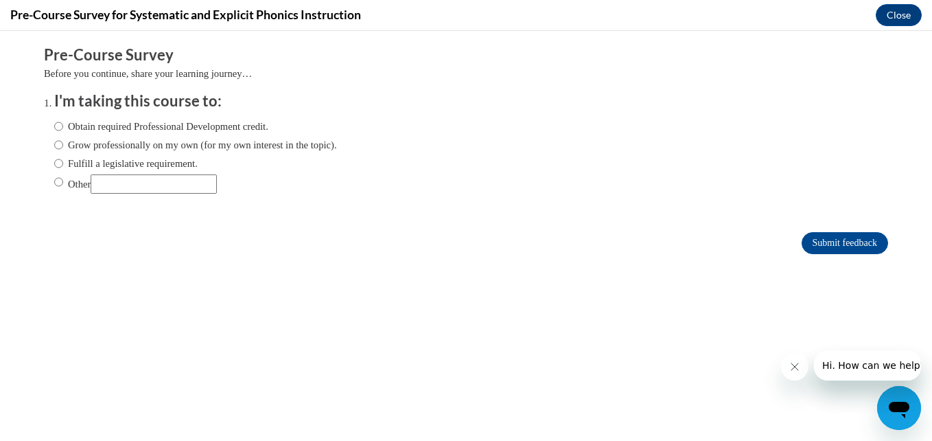
scroll to position [0, 0]
click at [135, 126] on label "Obtain required Professional Development credit." at bounding box center [161, 126] width 214 height 15
click at [63, 126] on input "Obtain required Professional Development credit." at bounding box center [58, 126] width 9 height 15
radio input "true"
click at [822, 233] on input "Submit feedback" at bounding box center [845, 243] width 87 height 22
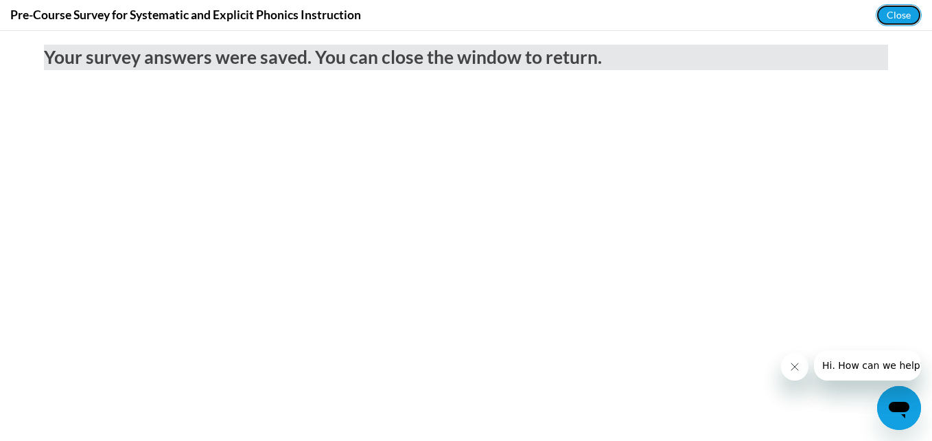
click at [903, 20] on button "Close" at bounding box center [899, 15] width 46 height 22
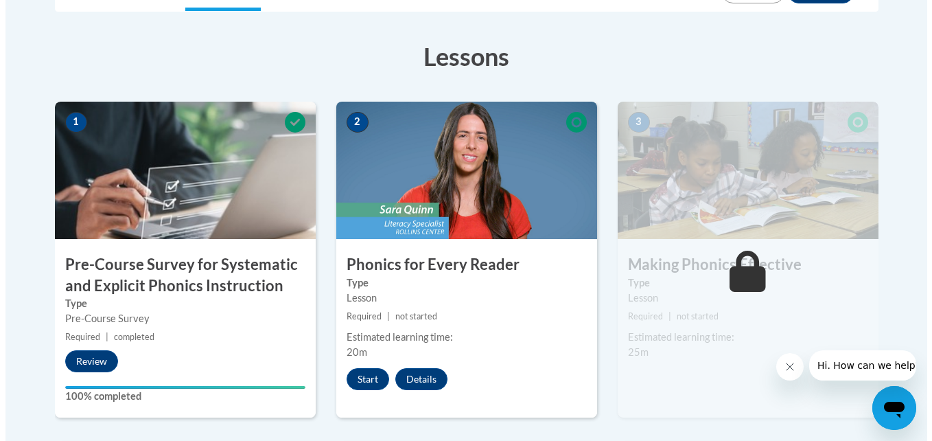
scroll to position [360, 0]
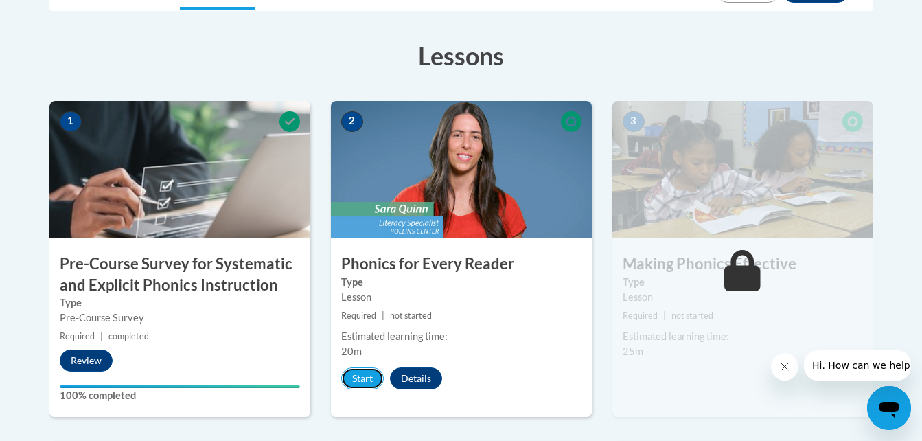
click at [360, 377] on button "Start" at bounding box center [362, 378] width 43 height 22
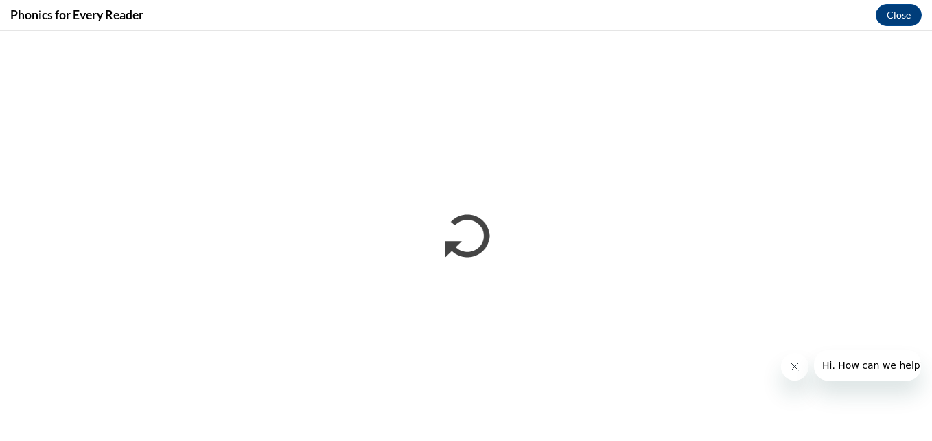
scroll to position [0, 0]
